Goal: Information Seeking & Learning: Learn about a topic

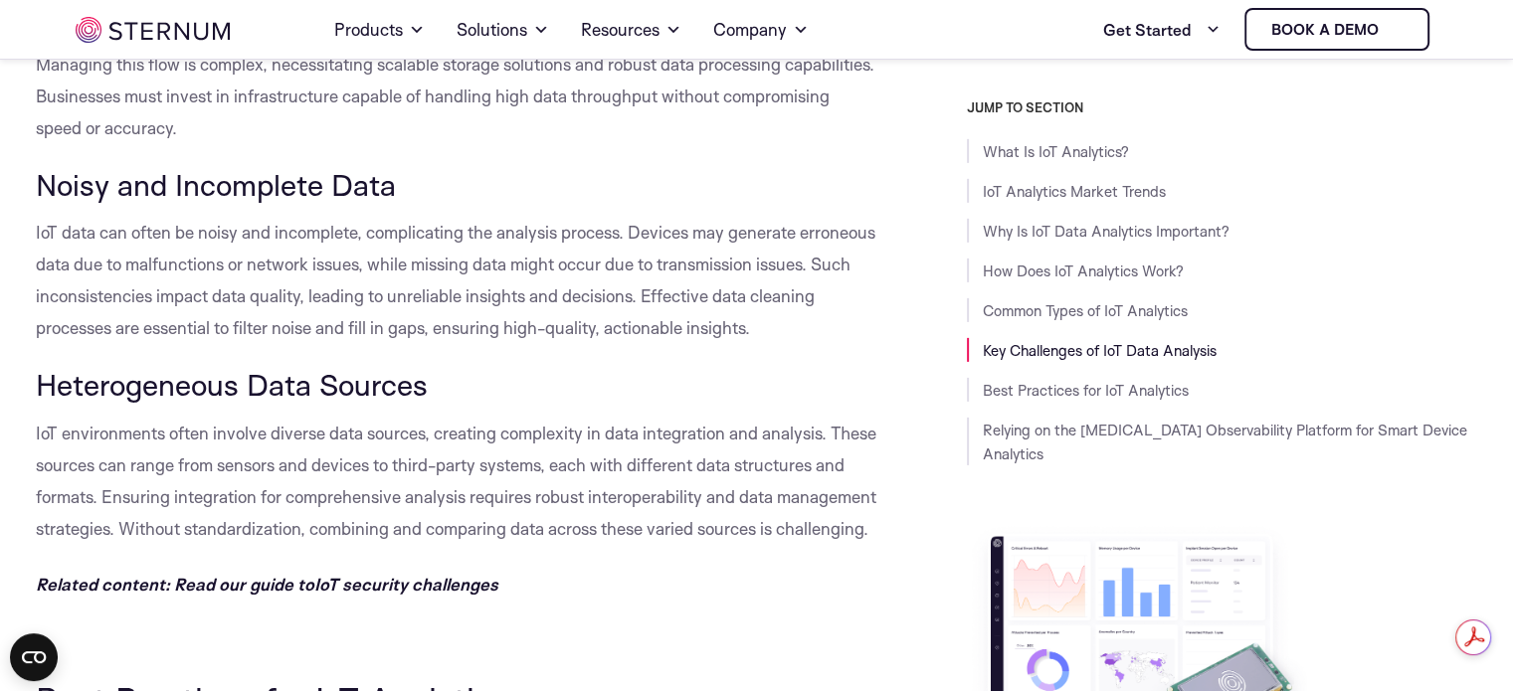
scroll to position [5797, 0]
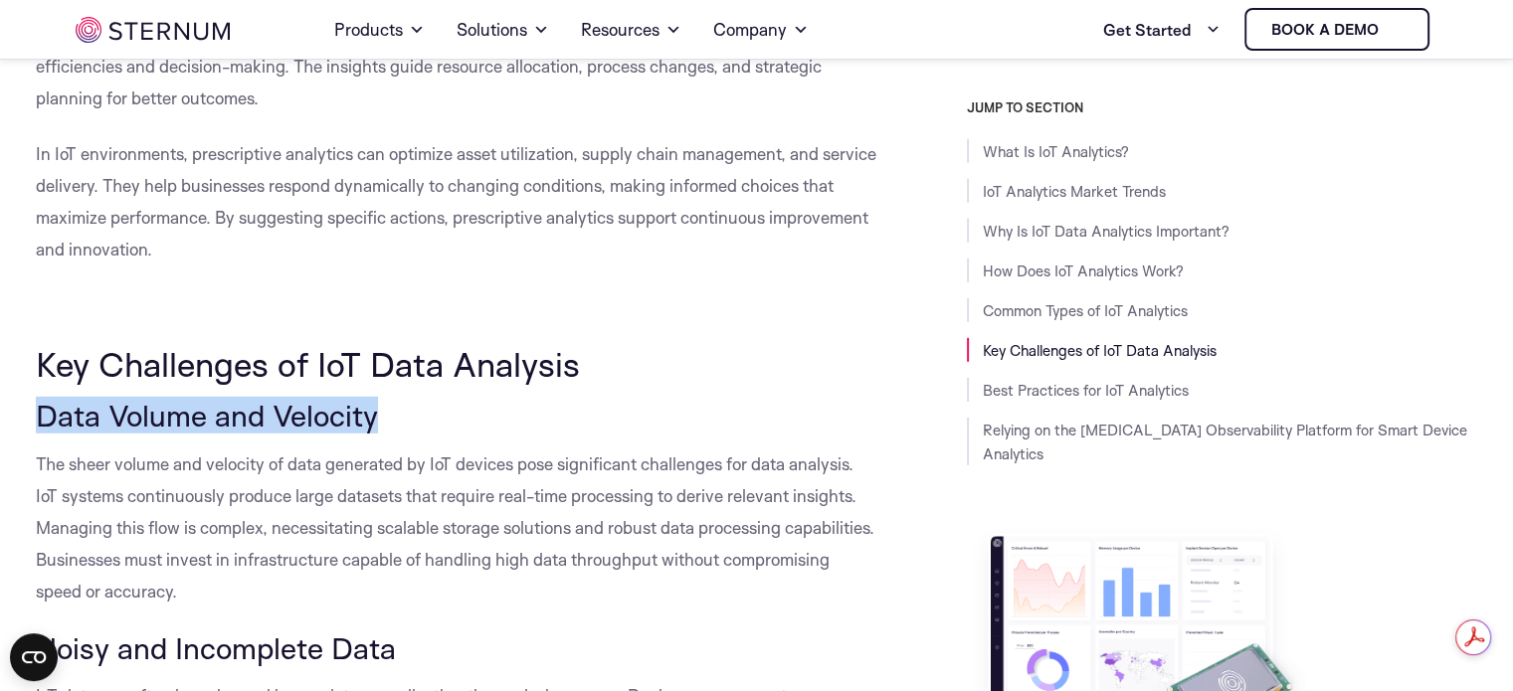
drag, startPoint x: 36, startPoint y: 410, endPoint x: 388, endPoint y: 411, distance: 352.2
click at [388, 411] on h3 "Data Volume and Velocity" at bounding box center [457, 416] width 842 height 34
copy span "Data Volume and Velocity"
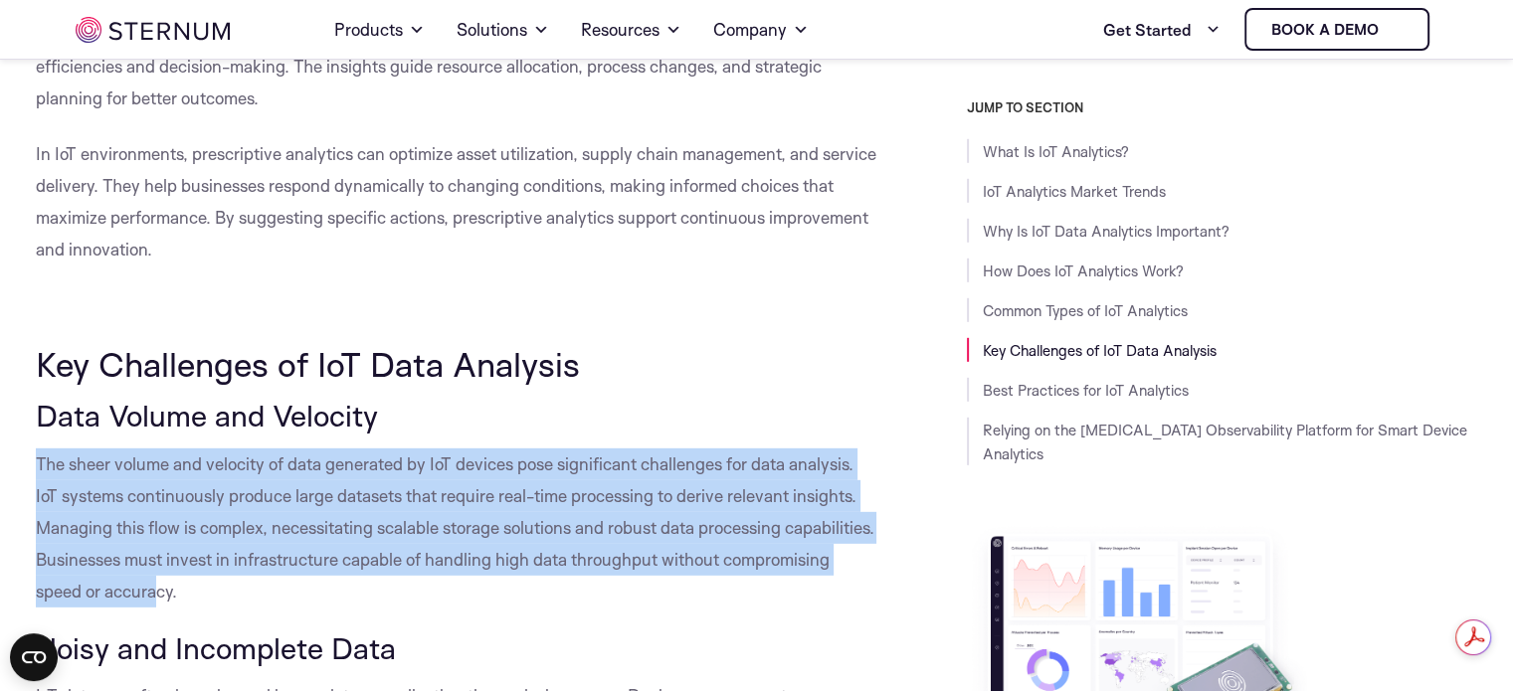
drag, startPoint x: 262, startPoint y: 586, endPoint x: 34, endPoint y: 459, distance: 261.0
click at [34, 459] on body "Consent Details [#IABV2SETTINGS#] About This website uses cookies We use cookie…" at bounding box center [756, 438] width 1513 height 12471
copy span "The sheer volume and velocity of data generated by IoT devices pose significant…"
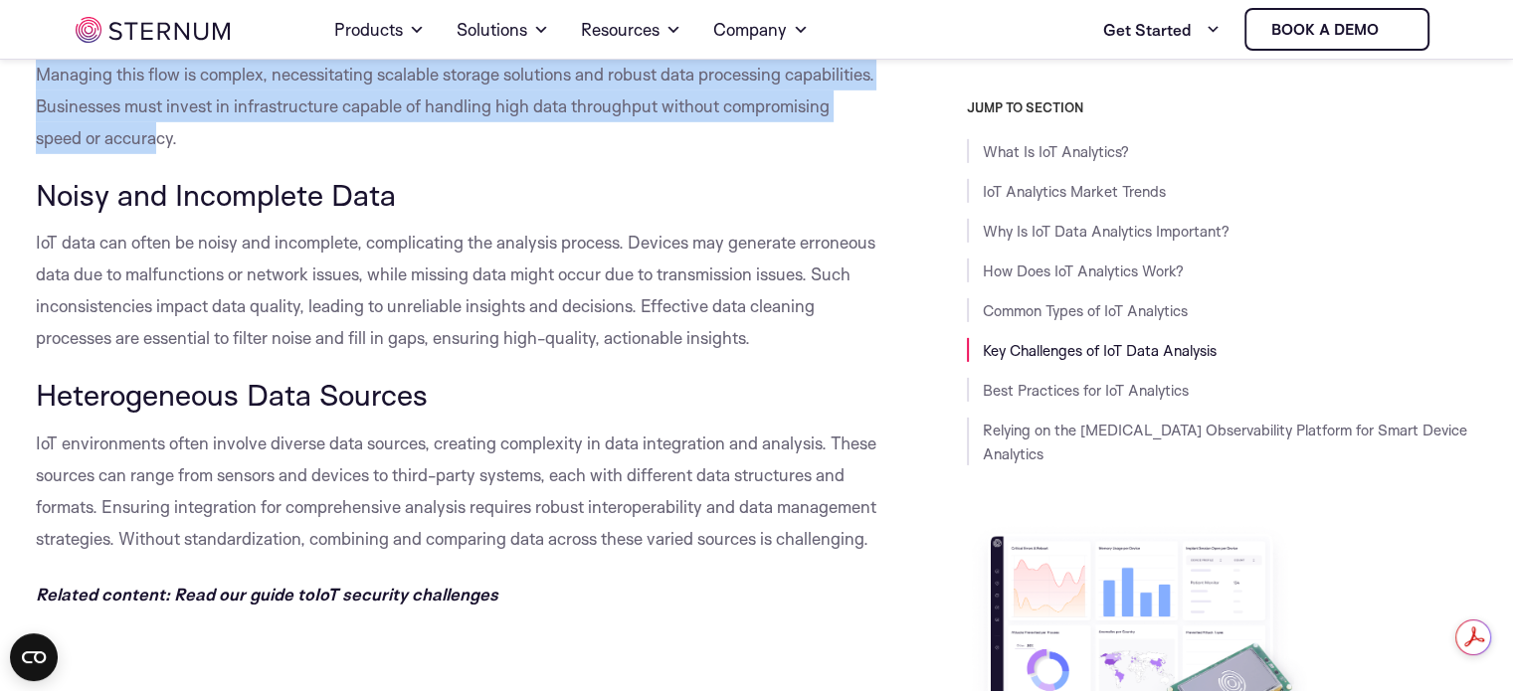
scroll to position [6261, 0]
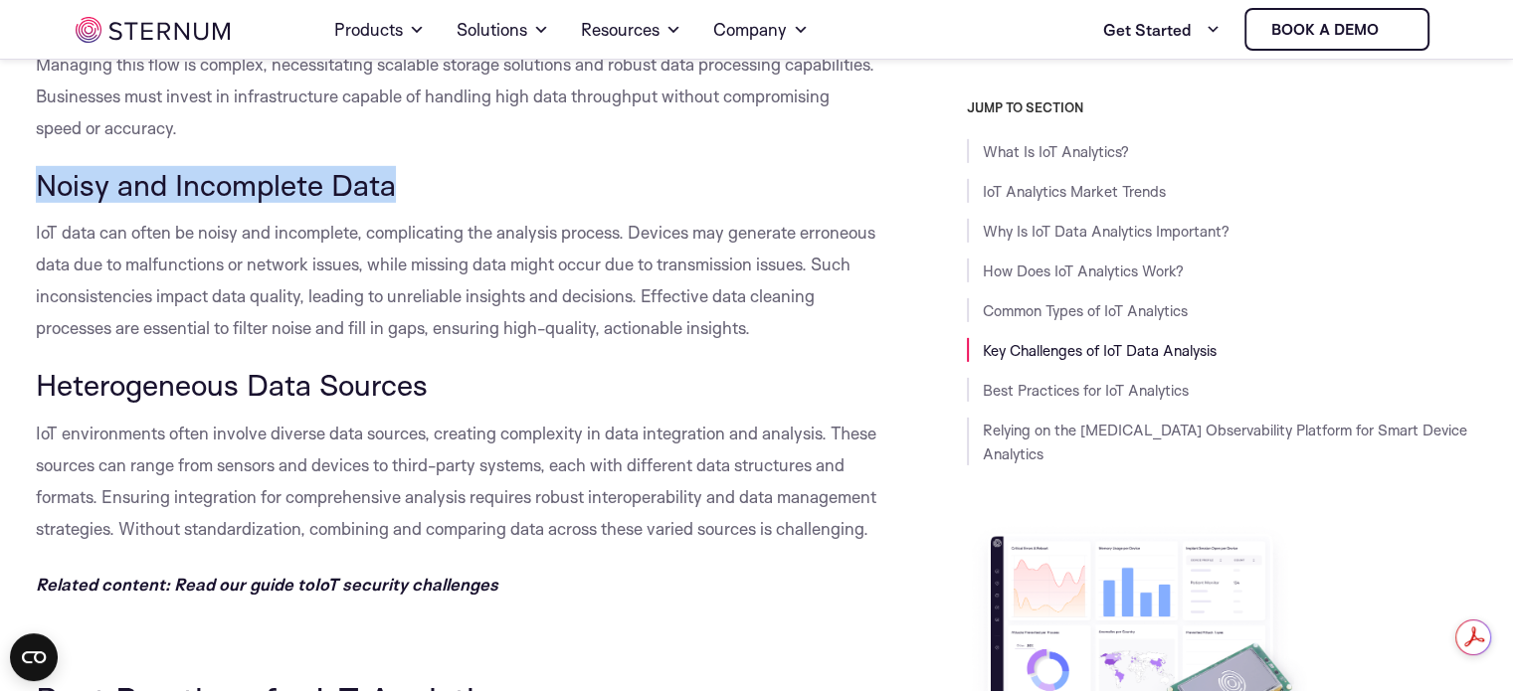
drag, startPoint x: 402, startPoint y: 180, endPoint x: 43, endPoint y: 171, distance: 359.3
click at [43, 171] on h3 "Noisy and Incomplete Data" at bounding box center [457, 185] width 842 height 34
copy span "Noisy and Incomplete Data"
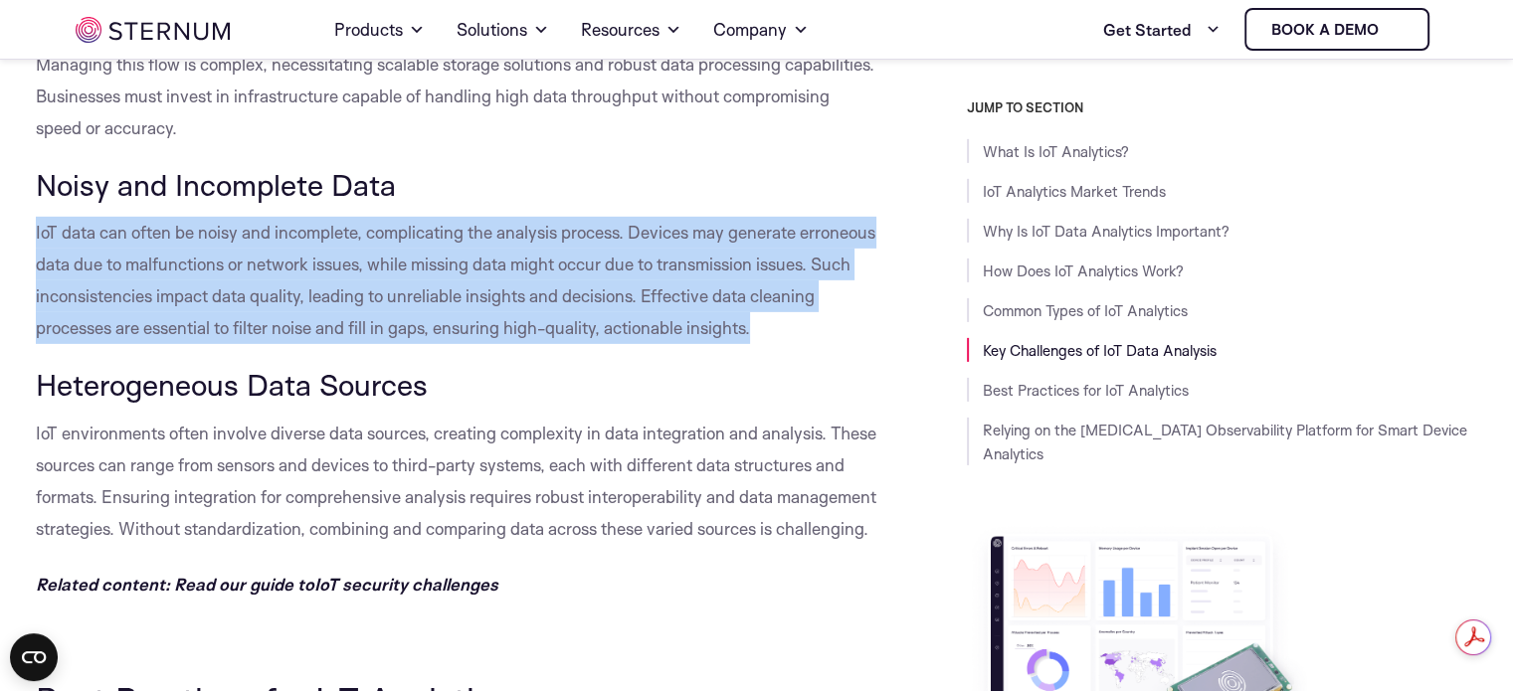
drag, startPoint x: 780, startPoint y: 314, endPoint x: 32, endPoint y: 238, distance: 752.1
copy span "IoT data can often be noisy and incomplete, complicating the analysis process. …"
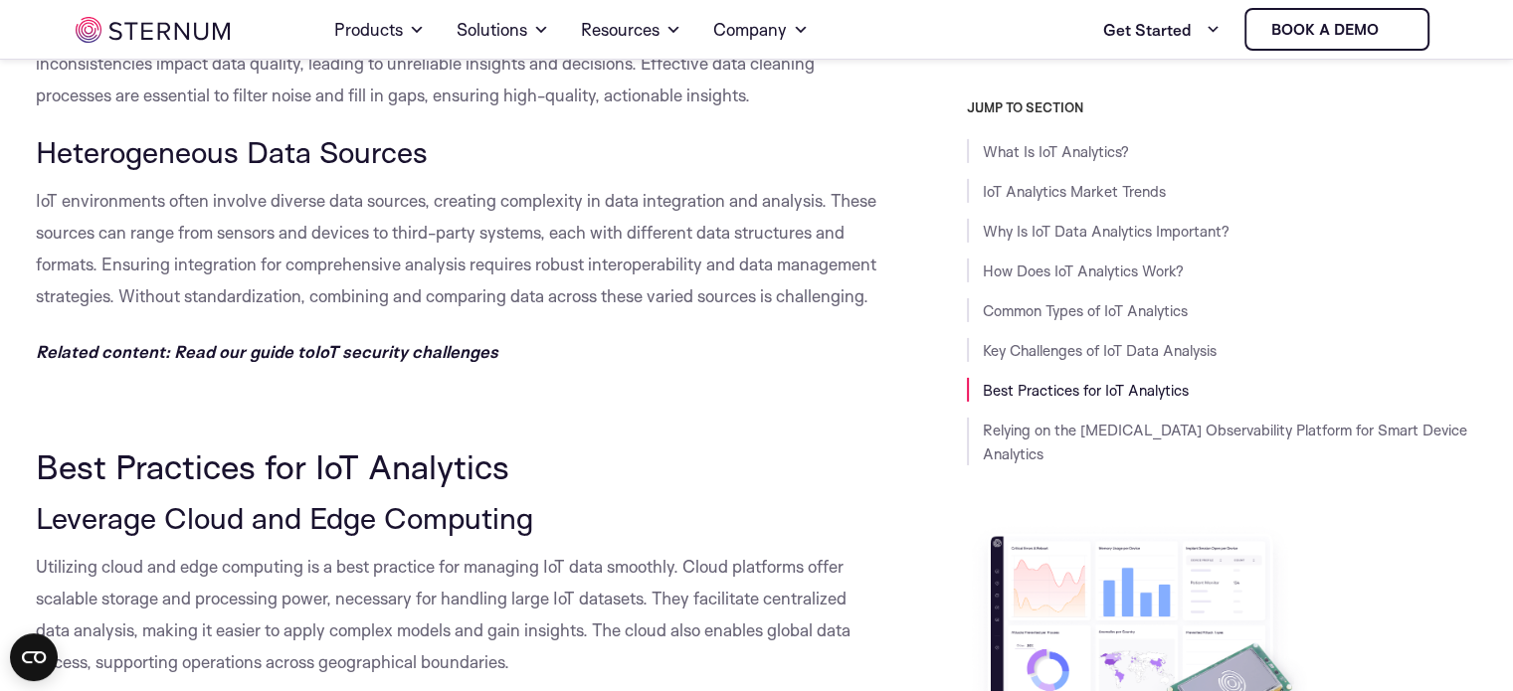
click at [324, 162] on span "Heterogeneous Data Sources" at bounding box center [232, 151] width 392 height 37
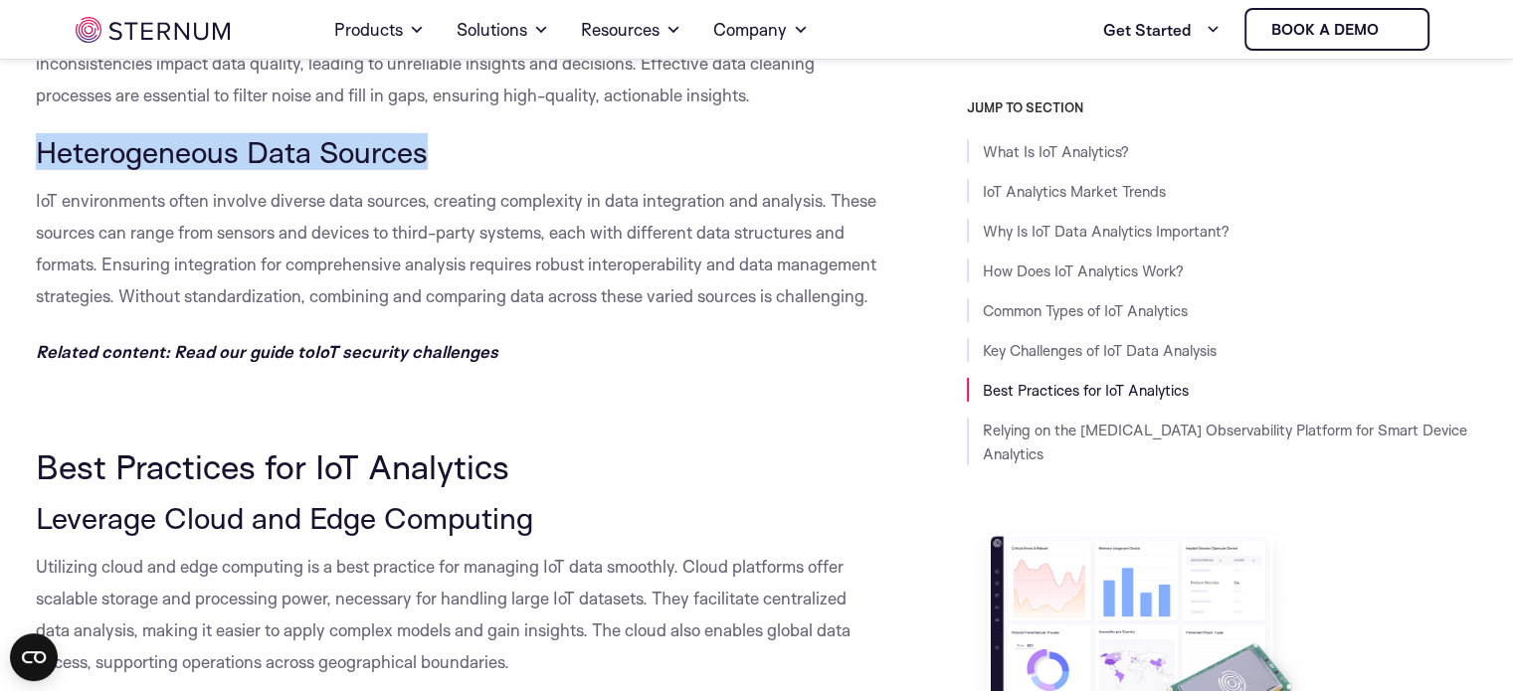
click at [324, 162] on span "Heterogeneous Data Sources" at bounding box center [232, 151] width 392 height 37
copy div "Heterogeneous Data Sources"
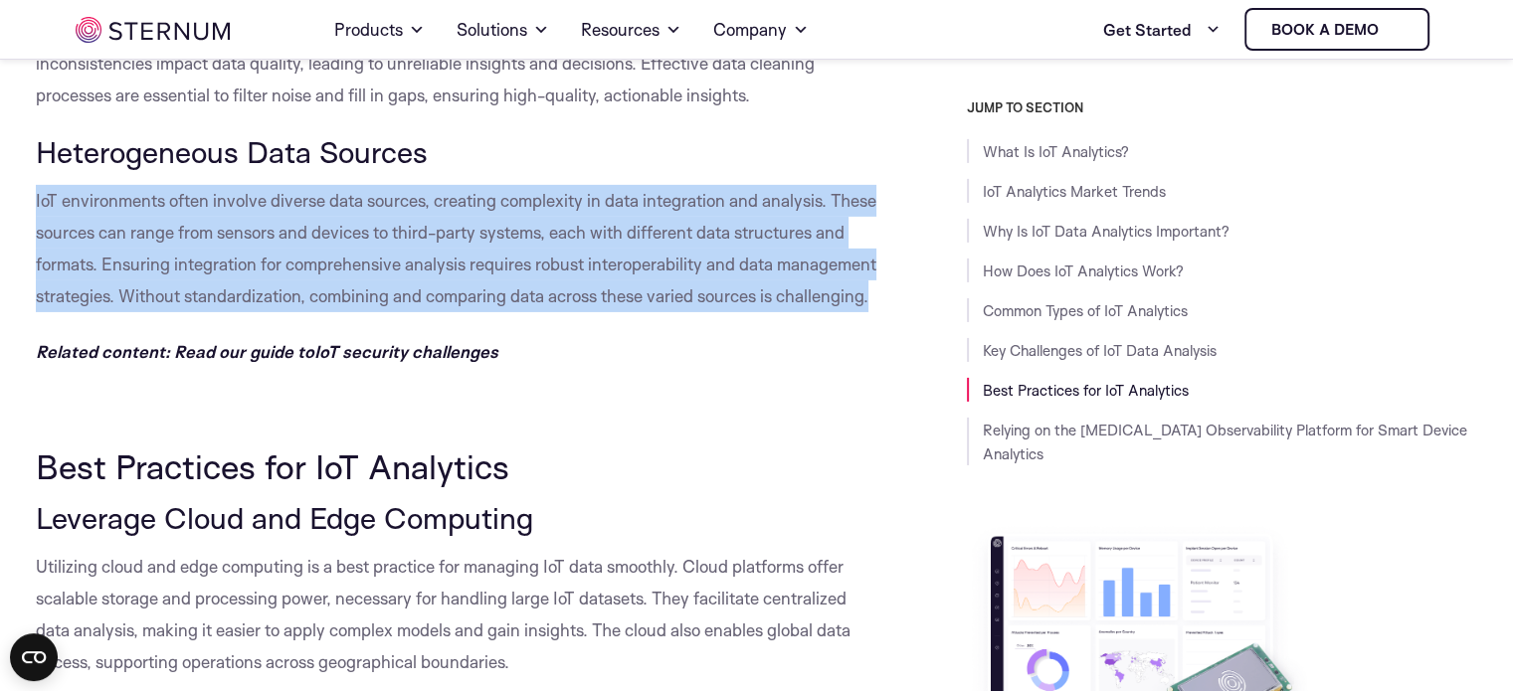
drag, startPoint x: 138, startPoint y: 291, endPoint x: 30, endPoint y: 206, distance: 137.5
copy span "IoT environments often involve diverse data sources, creating complexity in dat…"
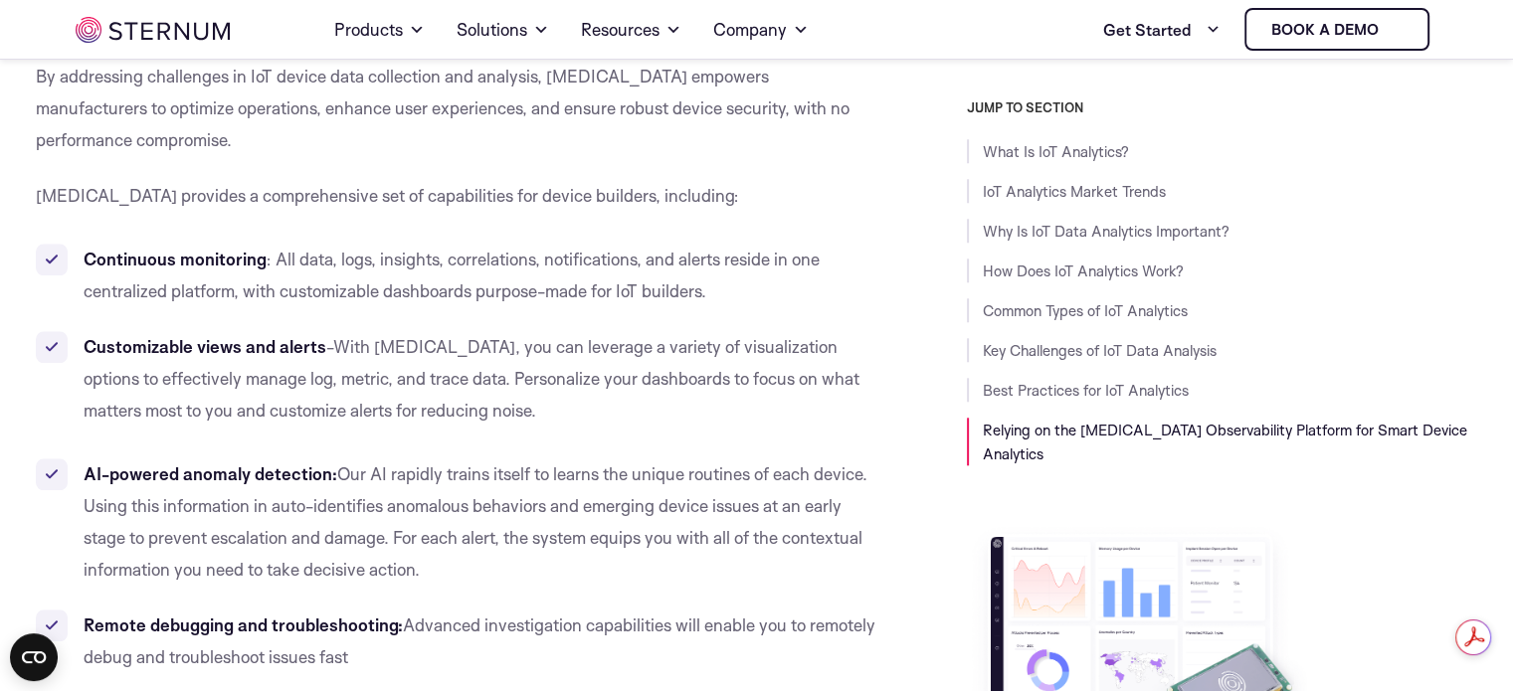
scroll to position [9511, 0]
